Goal: Transaction & Acquisition: Purchase product/service

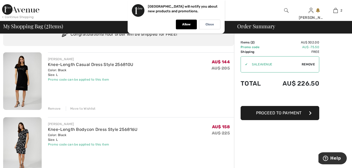
scroll to position [3, 0]
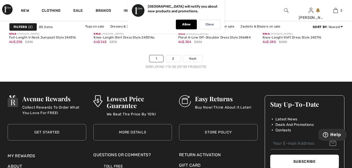
scroll to position [2308, 0]
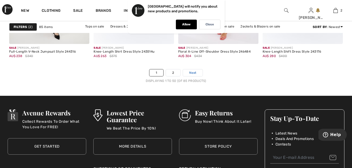
click at [190, 73] on span "Next" at bounding box center [192, 72] width 7 height 5
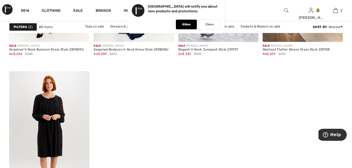
scroll to position [1683, 0]
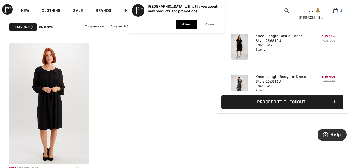
click at [334, 11] on img at bounding box center [335, 10] width 4 height 6
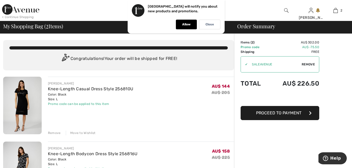
click at [53, 133] on div "Remove" at bounding box center [54, 133] width 13 height 5
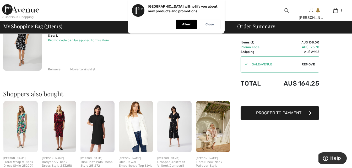
scroll to position [66, 0]
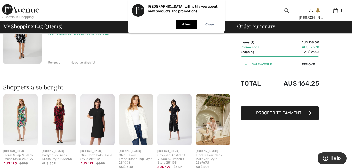
click at [55, 62] on div "Remove" at bounding box center [54, 62] width 13 height 5
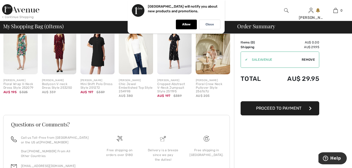
scroll to position [125, 0]
